Goal: Check status: Check status

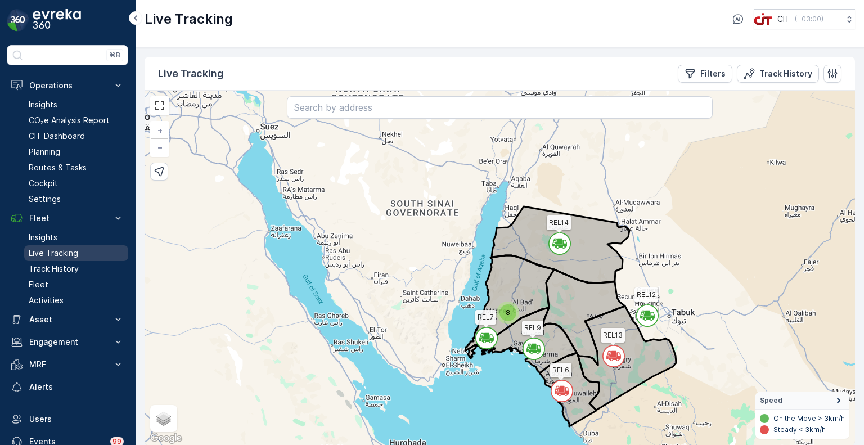
drag, startPoint x: 48, startPoint y: 248, endPoint x: 55, endPoint y: 252, distance: 7.3
click at [48, 248] on p "Live Tracking" at bounding box center [53, 252] width 49 height 11
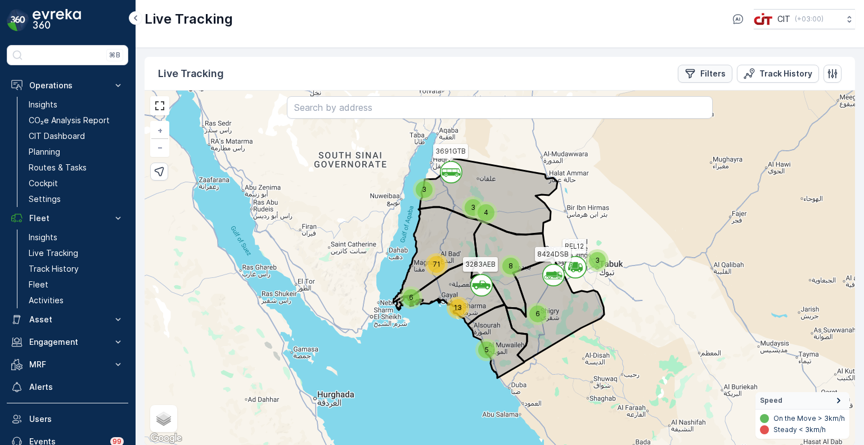
click at [705, 69] on p "Filters" at bounding box center [712, 73] width 25 height 11
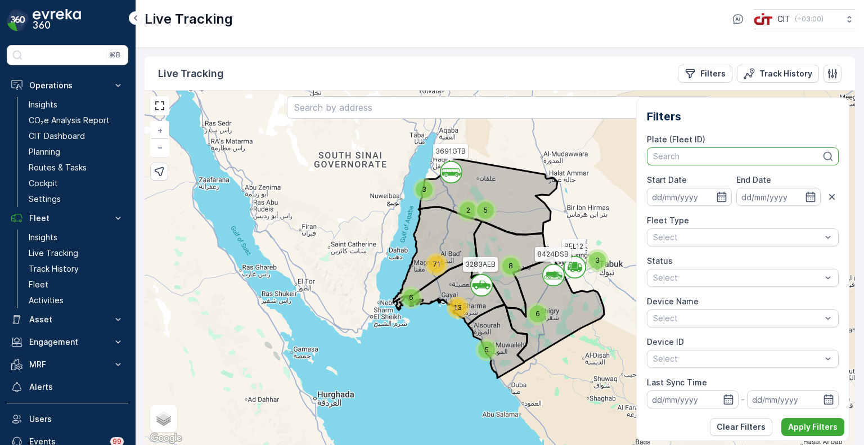
click at [698, 152] on div at bounding box center [737, 156] width 170 height 9
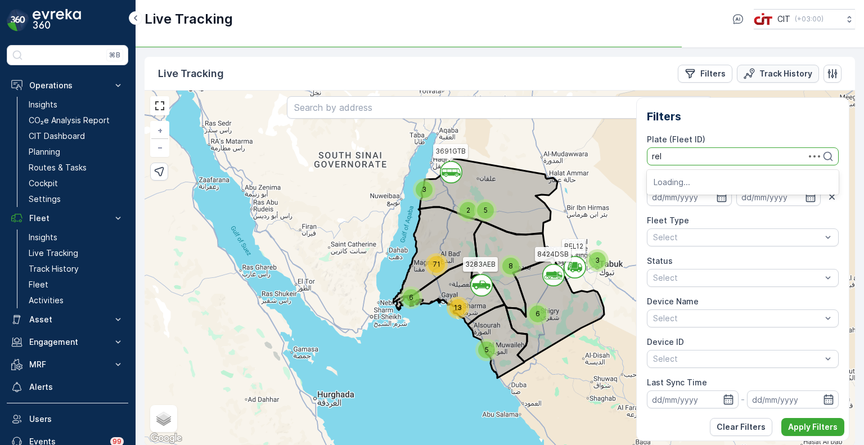
type input "rel"
click at [772, 69] on p "Track History" at bounding box center [785, 73] width 53 height 11
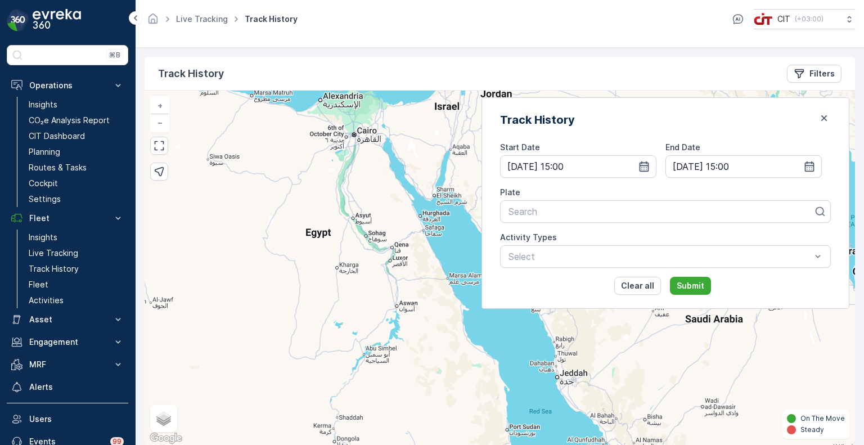
click at [649, 162] on icon "button" at bounding box center [644, 166] width 10 height 10
